Goal: Task Accomplishment & Management: Manage account settings

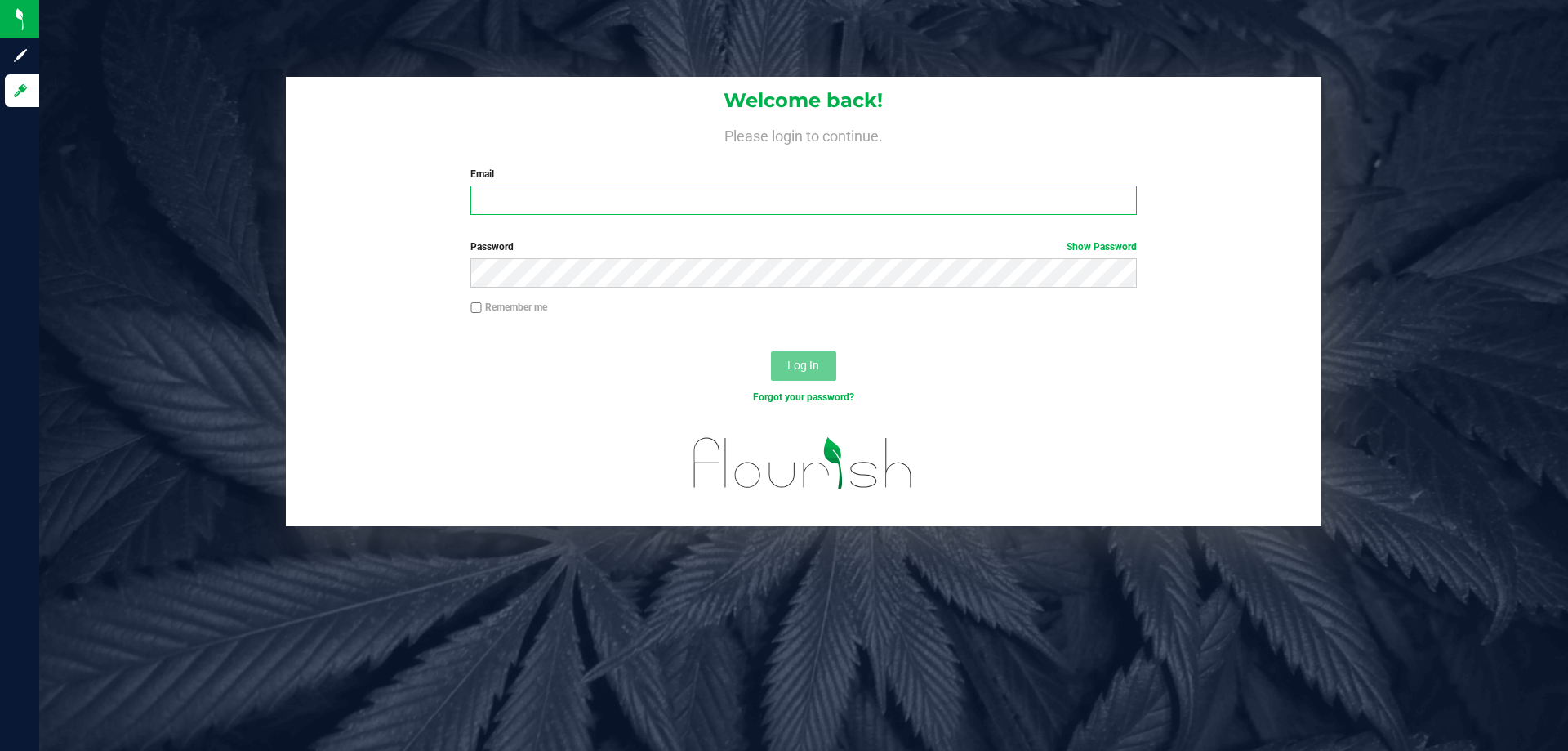
click at [613, 203] on input "Email" at bounding box center [802, 200] width 666 height 30
drag, startPoint x: 428, startPoint y: 158, endPoint x: 551, endPoint y: 248, distance: 152.4
click at [551, 248] on form "Welcome back! Please login to continue. Email Required Please format your email…" at bounding box center [803, 301] width 1011 height 449
click at [551, 248] on label "Password Show Password" at bounding box center [802, 247] width 666 height 14
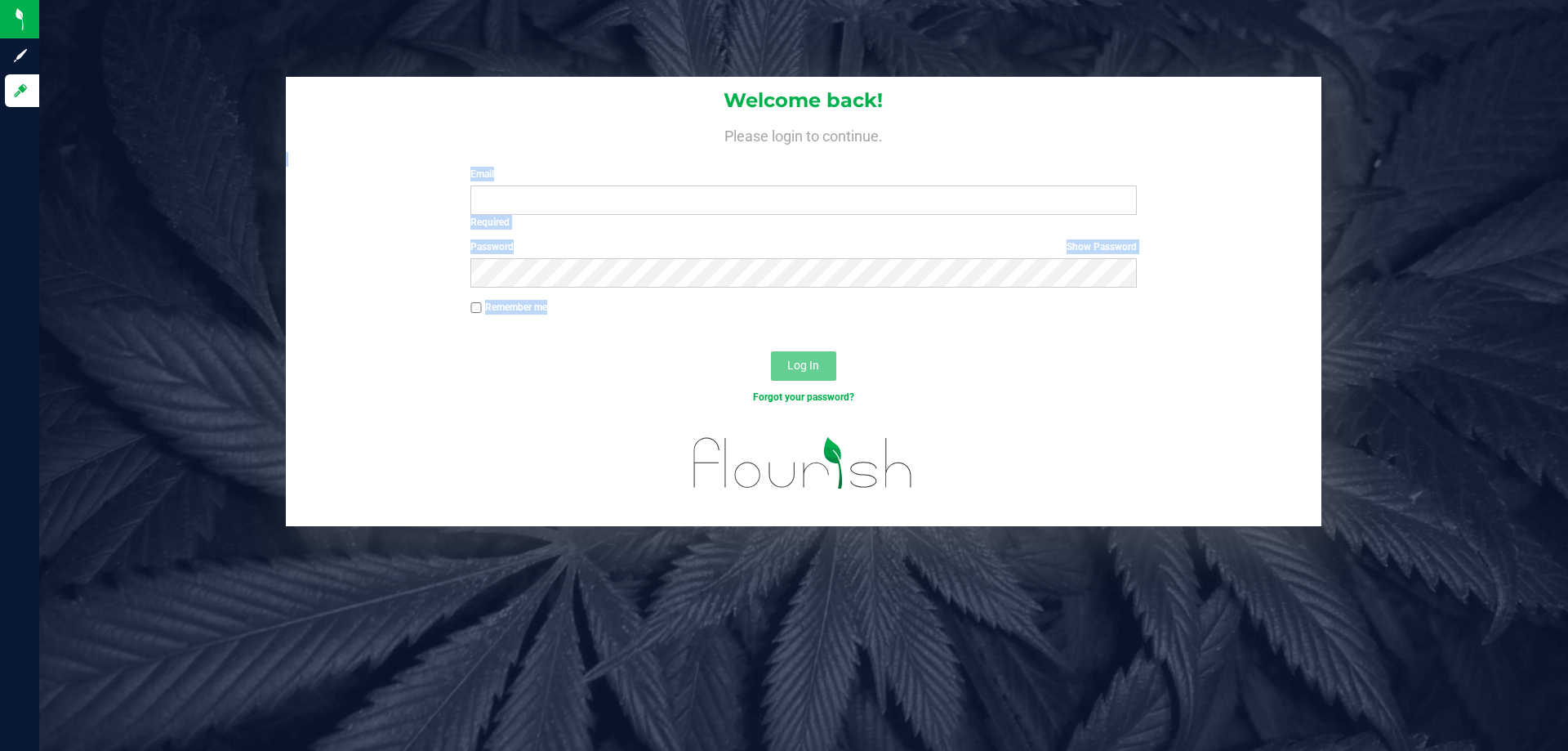
drag, startPoint x: 580, startPoint y: 313, endPoint x: 473, endPoint y: 160, distance: 186.7
click at [473, 160] on form "Welcome back! Please login to continue. Email Required Please format your email…" at bounding box center [803, 301] width 1011 height 449
click at [470, 158] on div "Welcome back! Please login to continue. Email Required Please format your email…" at bounding box center [803, 152] width 1035 height 151
drag, startPoint x: 571, startPoint y: 347, endPoint x: 422, endPoint y: 126, distance: 266.5
click at [422, 126] on form "Welcome back! Please login to continue. Email Required Please format your email…" at bounding box center [803, 301] width 1011 height 449
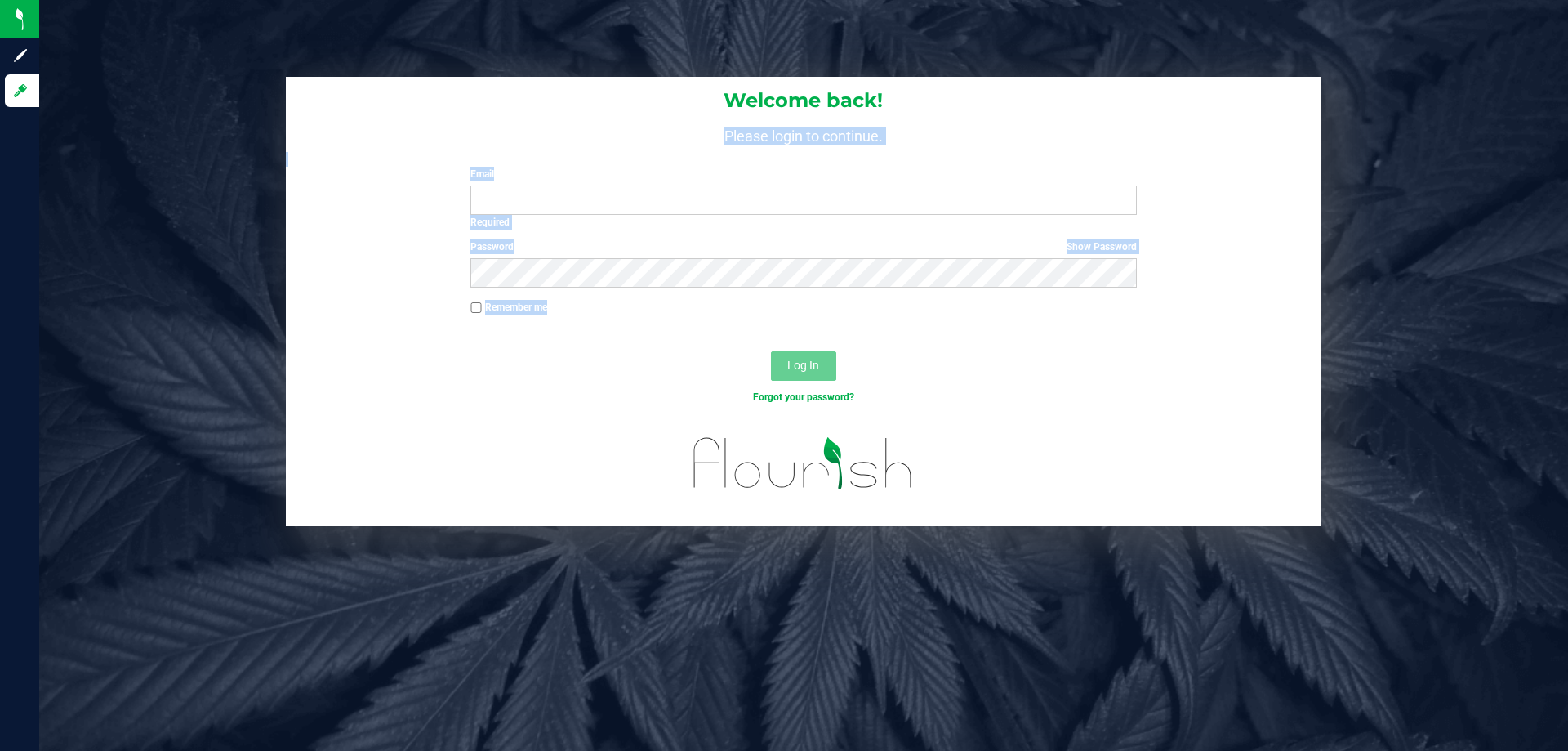
click at [360, 146] on div "Welcome back! Please login to continue. Email Required Please format your email…" at bounding box center [803, 152] width 1035 height 151
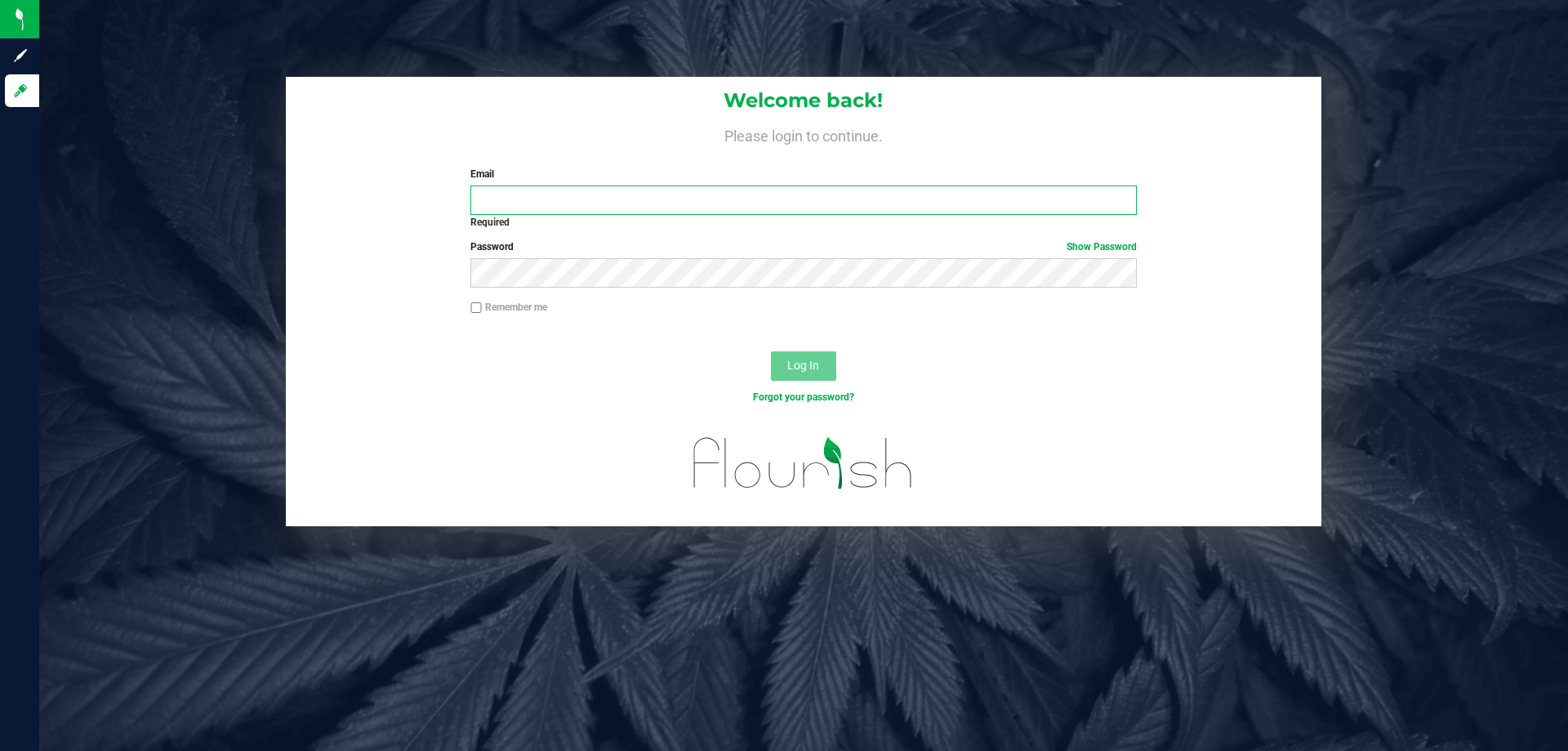
click at [523, 201] on input "Email" at bounding box center [802, 200] width 666 height 30
